Goal: Transaction & Acquisition: Purchase product/service

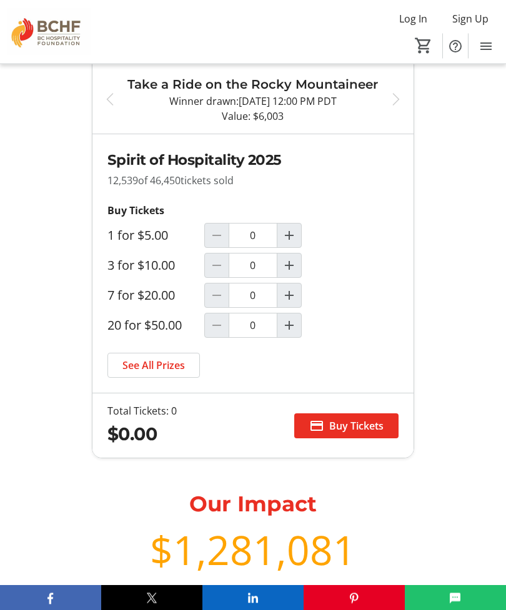
scroll to position [7919, 0]
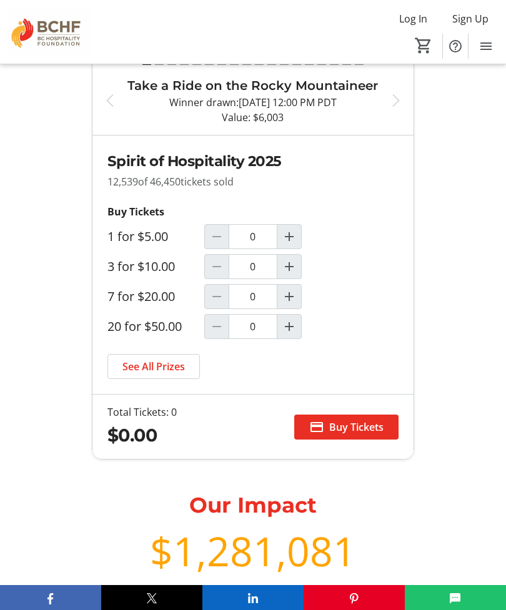
click at [294, 299] on mat-icon "Increment by one" at bounding box center [289, 296] width 15 height 15
type input "1"
click at [350, 432] on span "Buy Tickets" at bounding box center [356, 427] width 54 height 15
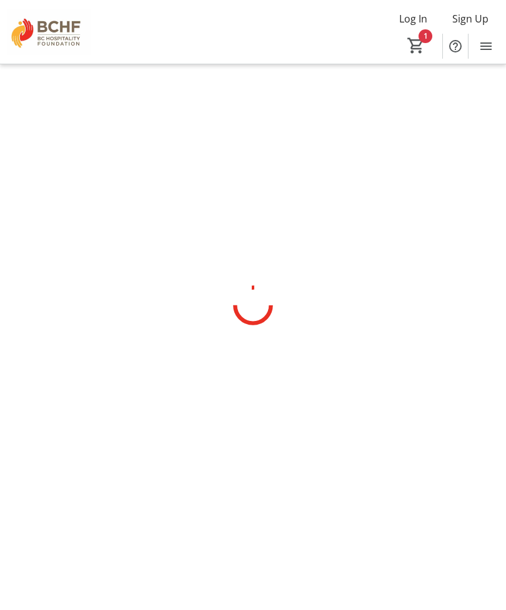
scroll to position [40, 0]
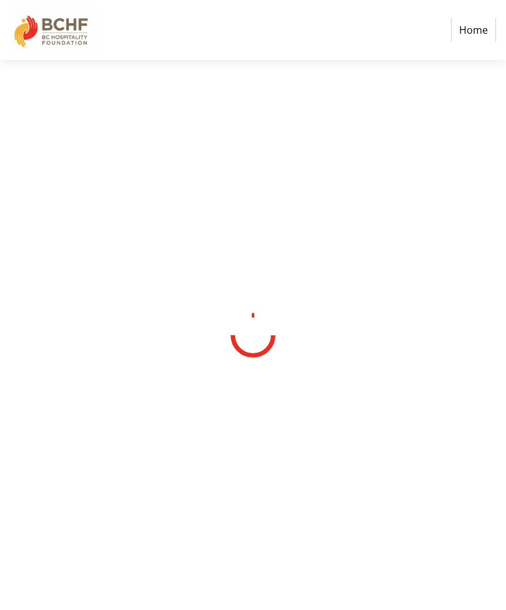
select select "CA"
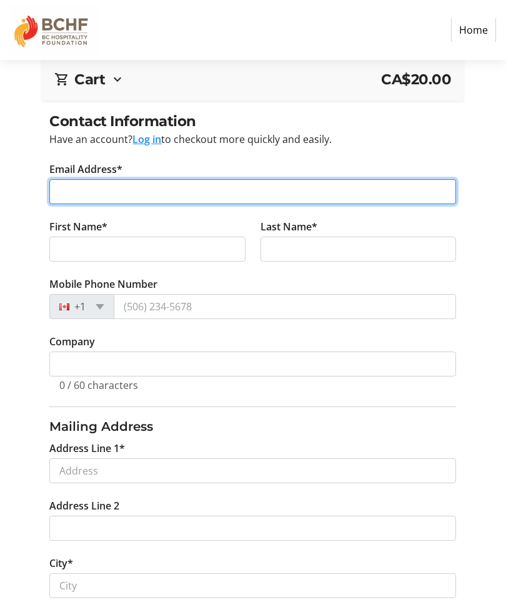
click at [161, 187] on input "Email Address*" at bounding box center [252, 191] width 407 height 25
type input "[EMAIL_ADDRESS][DOMAIN_NAME]"
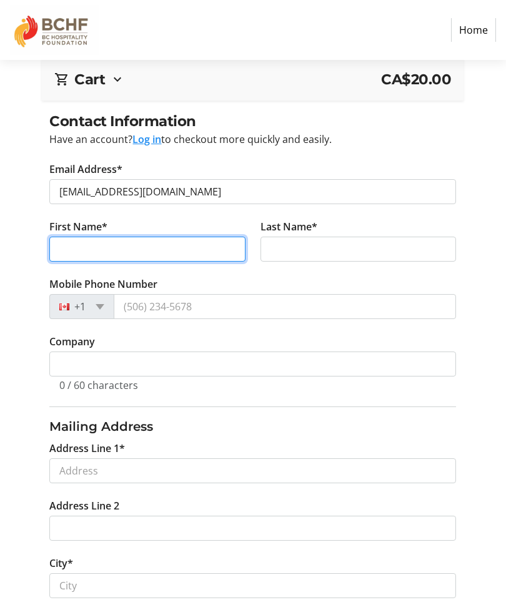
click at [132, 254] on input "First Name*" at bounding box center [147, 249] width 196 height 25
type input "[PERSON_NAME]"
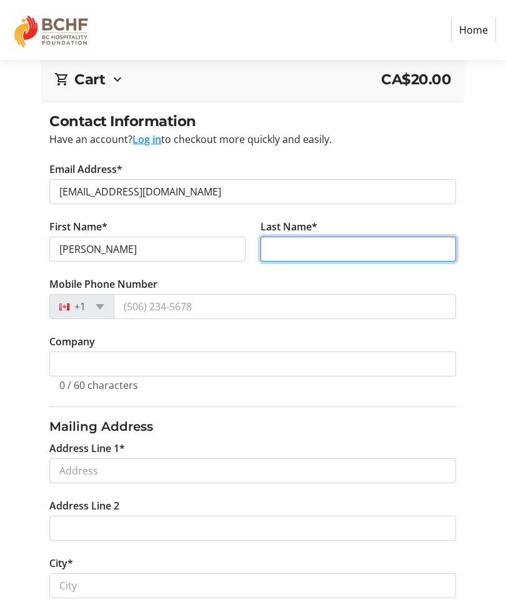
type input "Mostat"
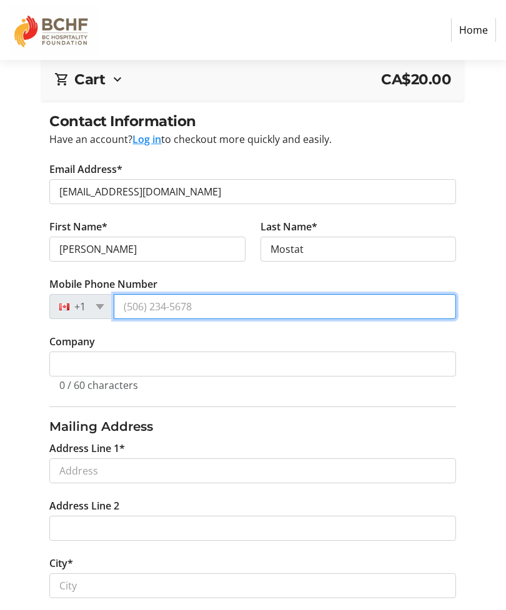
click at [181, 305] on input "Mobile Phone Number" at bounding box center [285, 306] width 342 height 25
type input "[PHONE_NUMBER]"
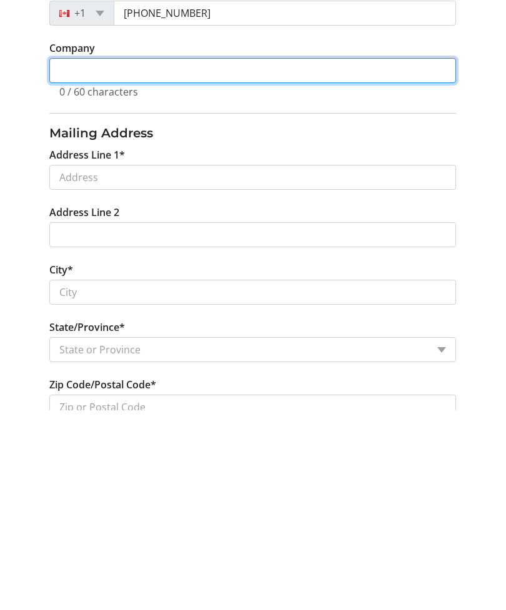
scroll to position [134, 0]
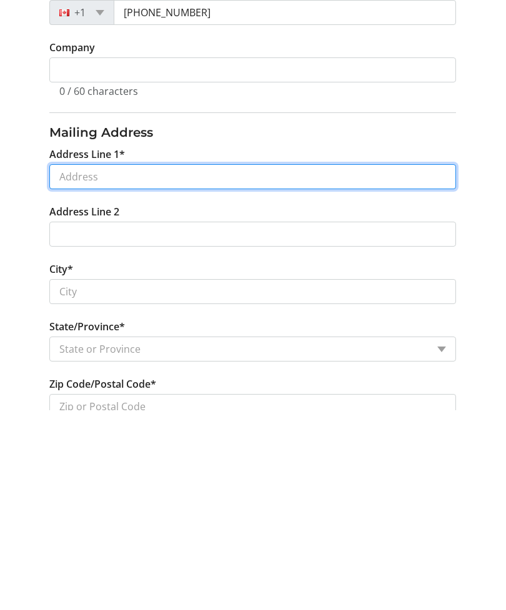
click at [136, 364] on input "Address Line 1*" at bounding box center [252, 376] width 407 height 25
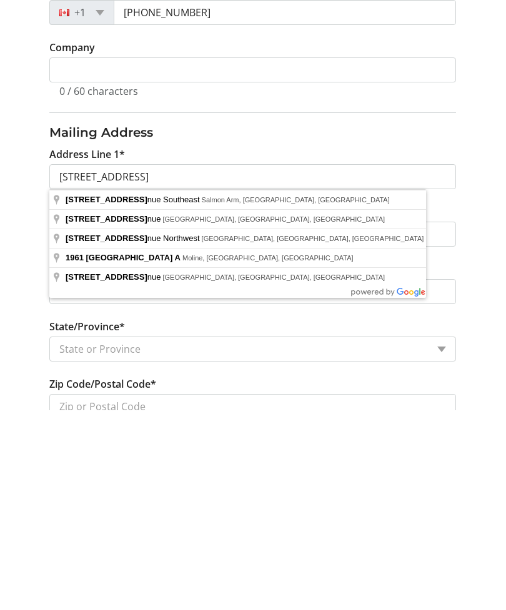
type input "[STREET_ADDRESS]"
type input "Salmon Arm"
select select "BC"
type input "V1E 1N6"
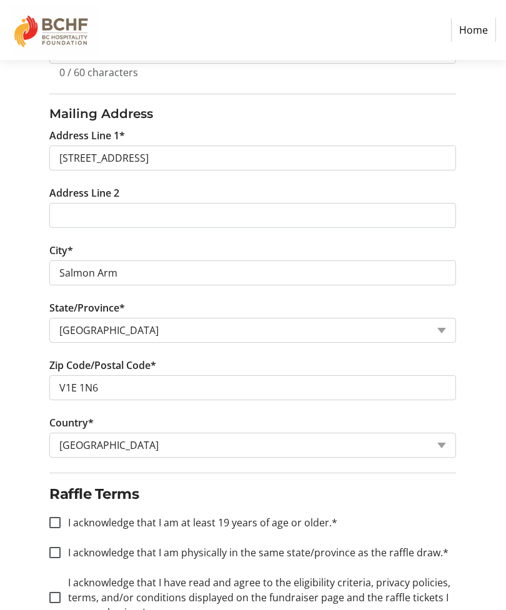
scroll to position [408, 0]
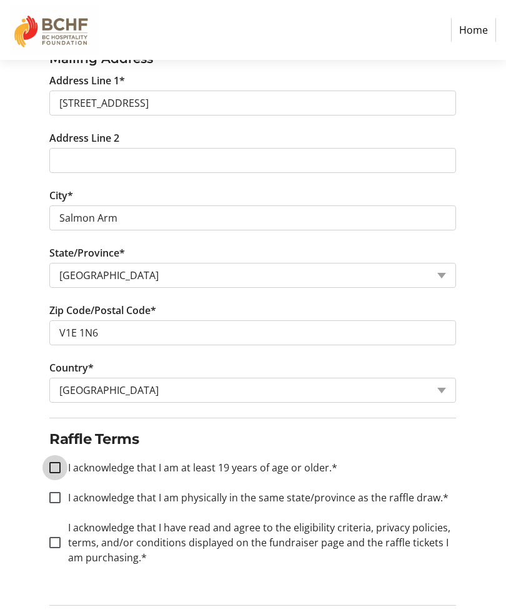
click at [58, 467] on input "I acknowledge that I am at least 19 years of age or older.*" at bounding box center [54, 467] width 11 height 11
checkbox input "true"
click at [57, 499] on input "I acknowledge that I am physically in the same state/province as the raffle dra…" at bounding box center [54, 497] width 11 height 11
checkbox input "true"
click at [58, 542] on input "I acknowledge that I have read and agree to the eligibility criteria, privacy p…" at bounding box center [54, 542] width 11 height 11
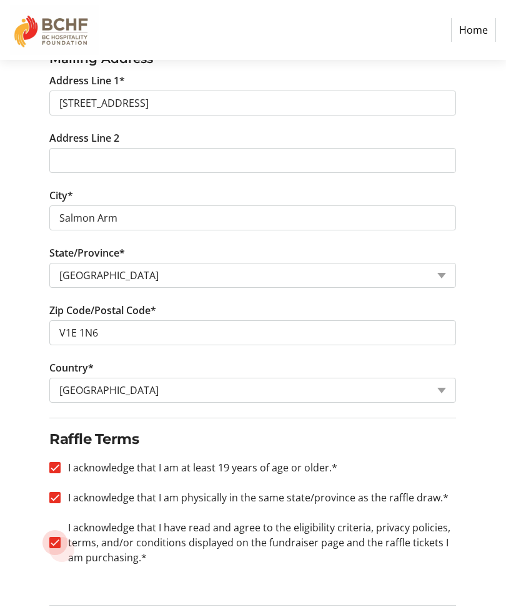
checkbox input "true"
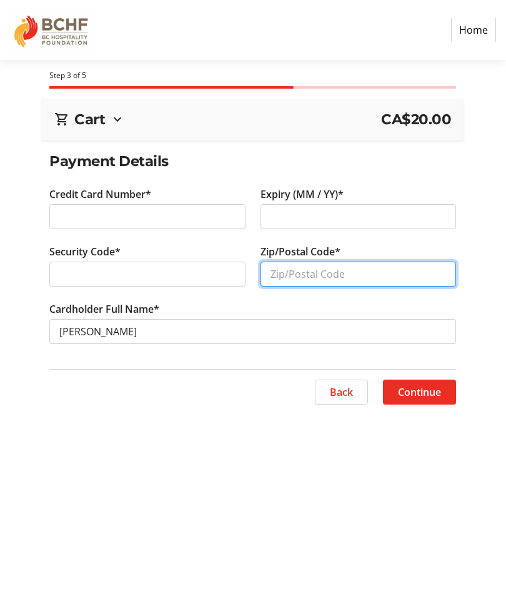
click at [292, 275] on input "Zip/Postal Code*" at bounding box center [359, 274] width 196 height 25
type input "V1E1N6"
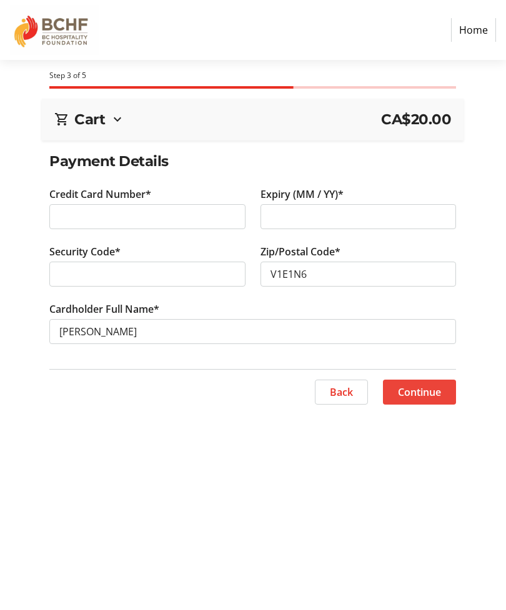
click at [423, 389] on span "Continue" at bounding box center [419, 392] width 43 height 15
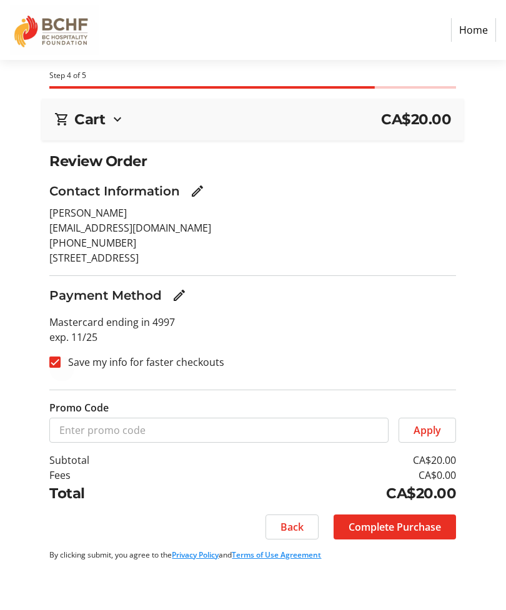
click at [62, 367] on div at bounding box center [55, 362] width 30 height 30
checkbox input "false"
click at [397, 521] on span "Complete Purchase" at bounding box center [395, 527] width 92 height 15
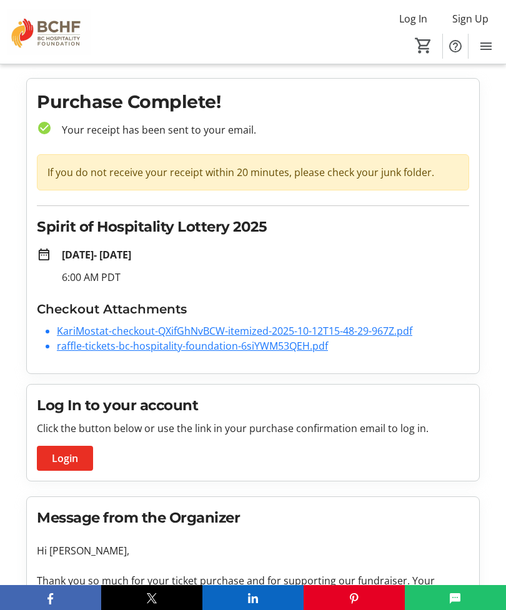
click at [193, 350] on link "raffle-tickets-bc-hospitality-foundation-6siYWM53QEH.pdf" at bounding box center [192, 346] width 271 height 14
click at [189, 350] on link "raffle-tickets-bc-hospitality-foundation-6siYWM53QEH.pdf" at bounding box center [192, 346] width 271 height 14
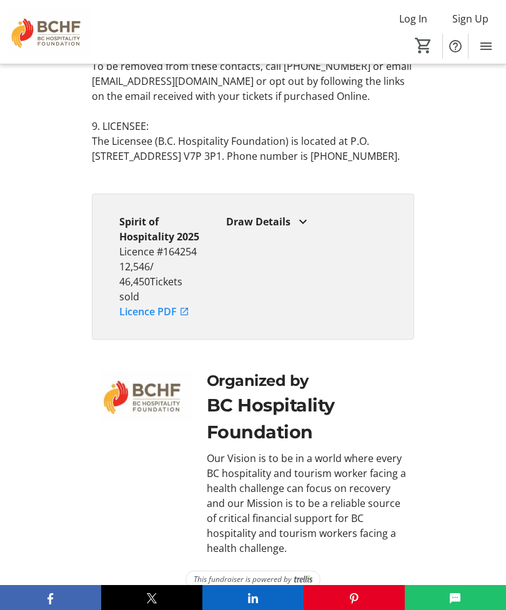
scroll to position [10979, 0]
